Goal: Check status

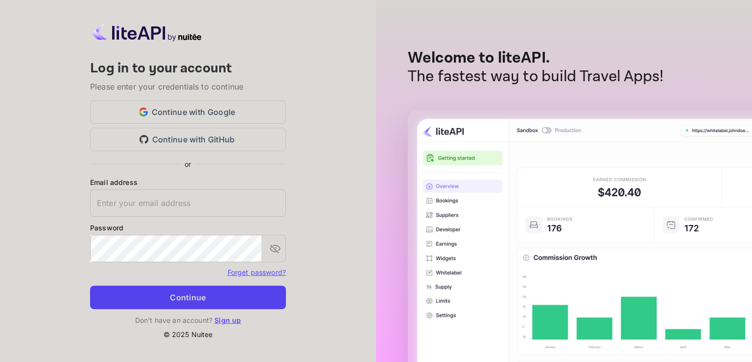
type input "[EMAIL_ADDRESS][DOMAIN_NAME]"
click at [175, 287] on button "Continue" at bounding box center [188, 297] width 196 height 23
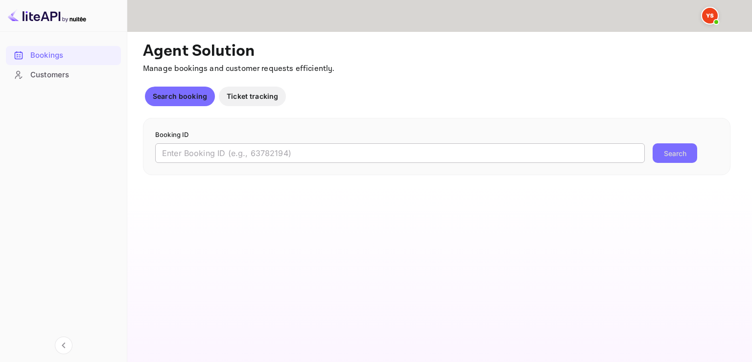
click at [240, 154] on input "text" at bounding box center [400, 153] width 490 height 20
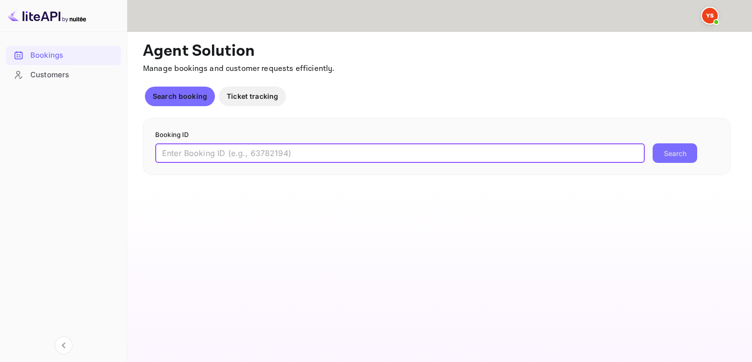
paste input "8894840"
type input "8894840"
click at [653, 143] on button "Search" at bounding box center [675, 153] width 45 height 20
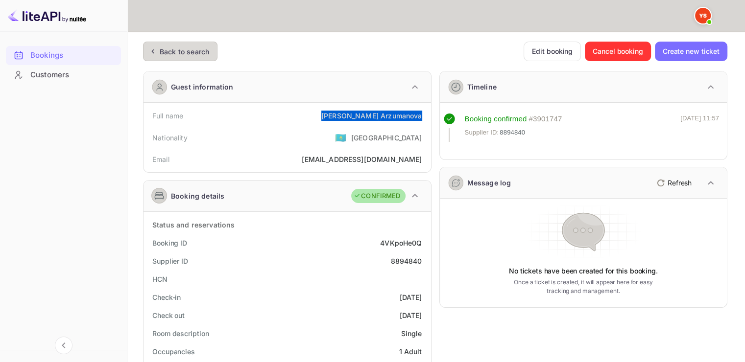
click at [426, 109] on div "Full name [PERSON_NAME]" at bounding box center [287, 116] width 280 height 18
copy div "[PERSON_NAME]"
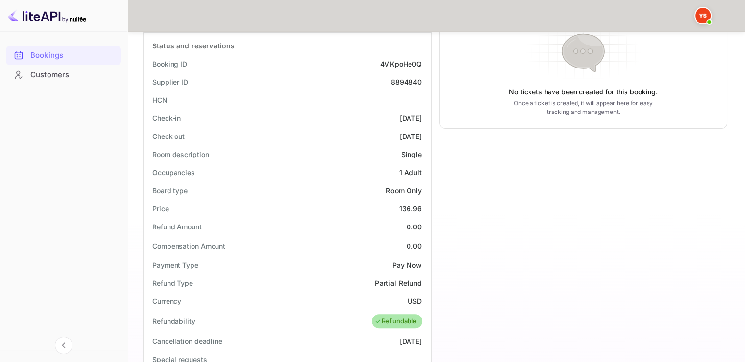
scroll to position [196, 0]
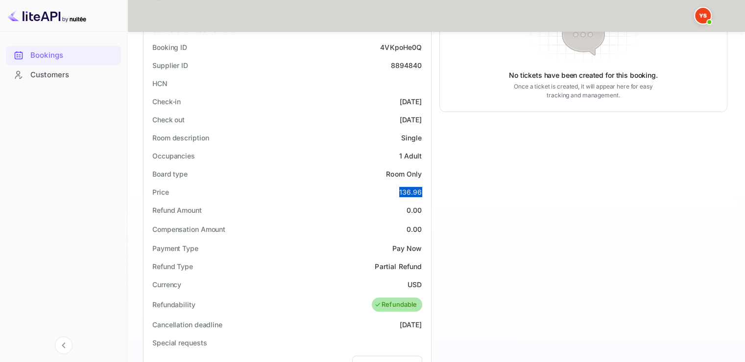
drag, startPoint x: 398, startPoint y: 192, endPoint x: 425, endPoint y: 190, distance: 27.5
click at [425, 190] on div "Price 136.96" at bounding box center [287, 192] width 280 height 18
copy div "136.96"
